Goal: Submit feedback/report problem

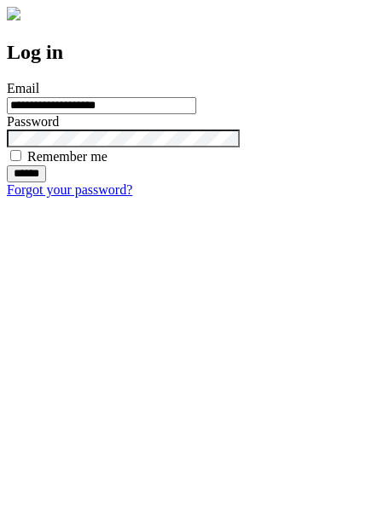
click at [46, 183] on input "******" at bounding box center [26, 173] width 39 height 17
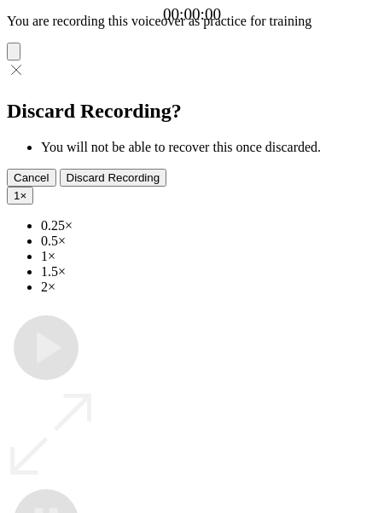
type input "**********"
